Goal: Check status: Check status

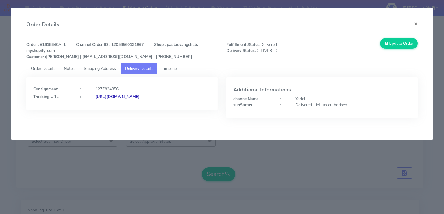
click at [126, 24] on div "Order Details ×" at bounding box center [222, 24] width 400 height 17
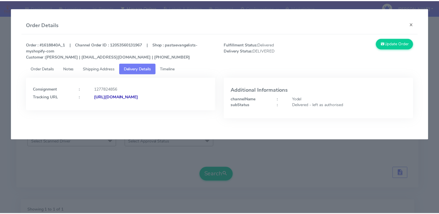
scroll to position [83, 0]
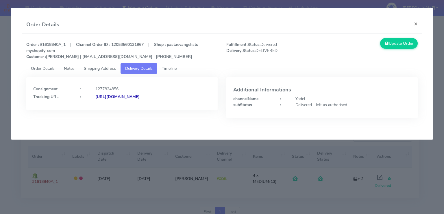
click at [126, 24] on div "Order Details ×" at bounding box center [222, 24] width 400 height 17
click at [414, 25] on button "×" at bounding box center [415, 23] width 13 height 15
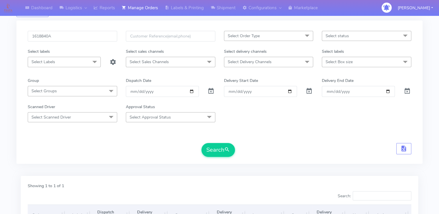
scroll to position [2, 0]
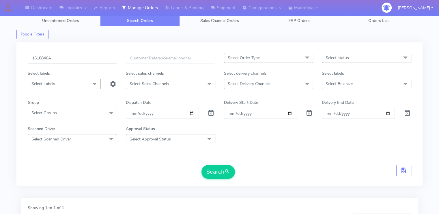
click at [52, 60] on input "1618840A" at bounding box center [73, 58] width 90 height 11
paste input "9914"
click at [202, 165] on button "Search" at bounding box center [219, 172] width 34 height 14
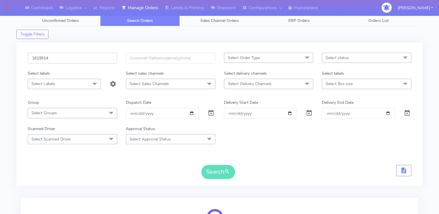
type input "1619914"
click at [93, 172] on div "Search" at bounding box center [220, 172] width 384 height 14
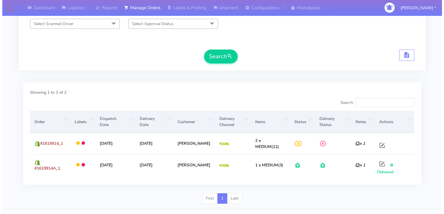
scroll to position [128, 0]
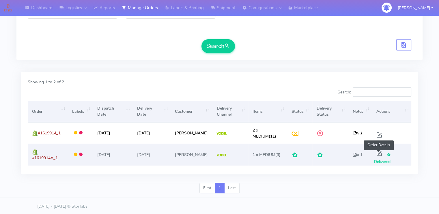
click at [378, 152] on span at bounding box center [379, 154] width 10 height 5
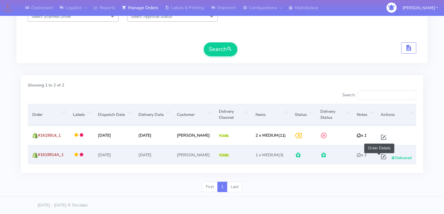
select select "5"
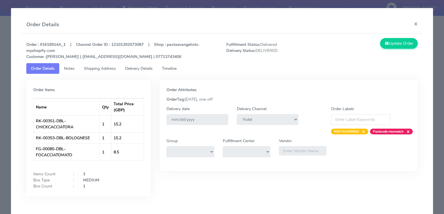
click at [139, 71] on span "Delivery Details" at bounding box center [138, 68] width 27 height 5
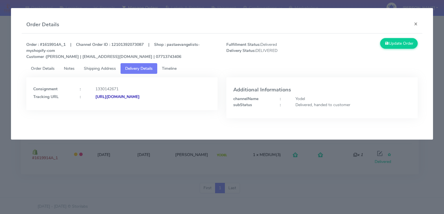
drag, startPoint x: 209, startPoint y: 97, endPoint x: 94, endPoint y: 95, distance: 114.7
click at [94, 95] on div "[URL][DOMAIN_NAME]" at bounding box center [153, 97] width 124 height 6
copy strong "[URL][DOMAIN_NAME]"
click at [416, 26] on button "×" at bounding box center [415, 23] width 13 height 15
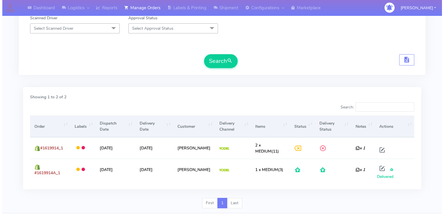
scroll to position [112, 0]
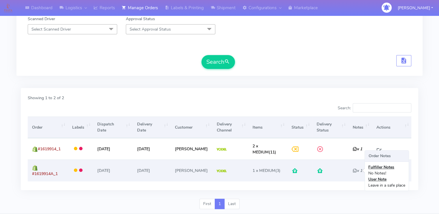
click at [354, 173] on icon "x 1" at bounding box center [358, 170] width 10 height 5
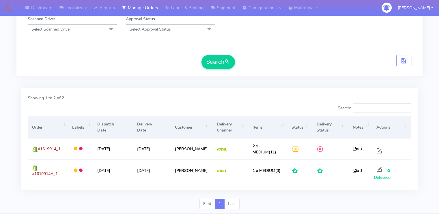
click at [345, 202] on div "First 1 Last" at bounding box center [219, 206] width 406 height 15
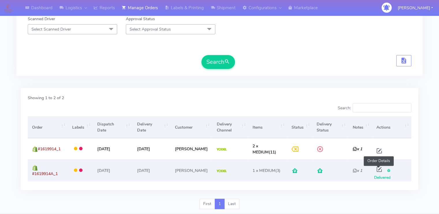
click at [377, 170] on span at bounding box center [379, 170] width 10 height 5
select select "5"
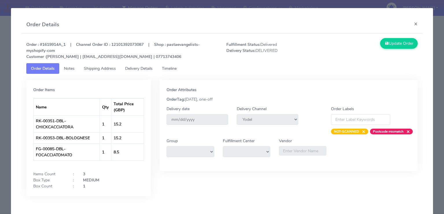
click at [101, 67] on span "Shipping Address" at bounding box center [100, 68] width 32 height 5
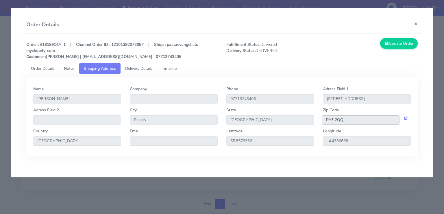
click at [350, 122] on input "PA3 2QQ" at bounding box center [360, 120] width 77 height 9
